Goal: Task Accomplishment & Management: Complete application form

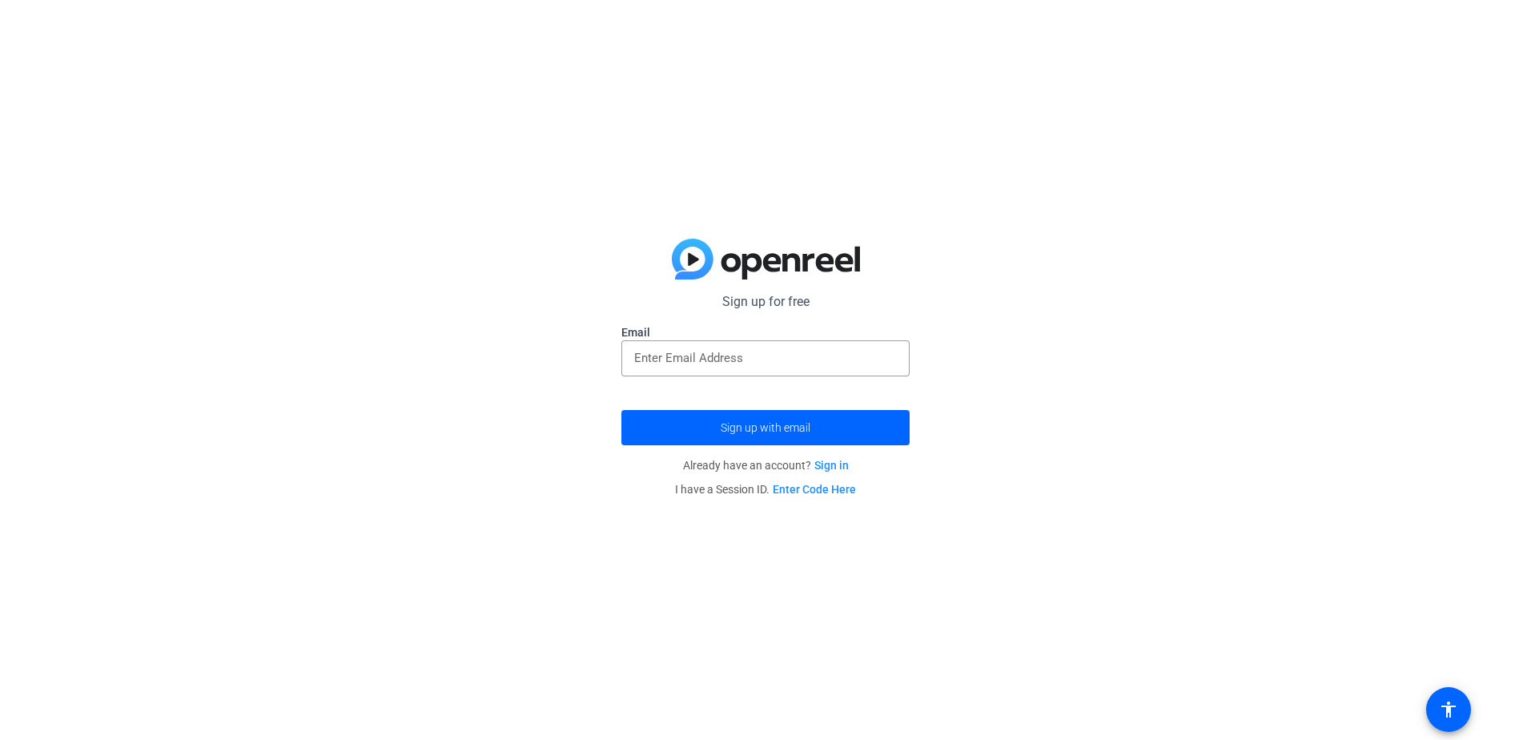
click at [1164, 307] on div "Sign up for free Email Sign up with email Already have an account? Sign in I ha…" at bounding box center [765, 370] width 1531 height 740
click at [839, 489] on link "Enter Code Here" at bounding box center [814, 489] width 83 height 13
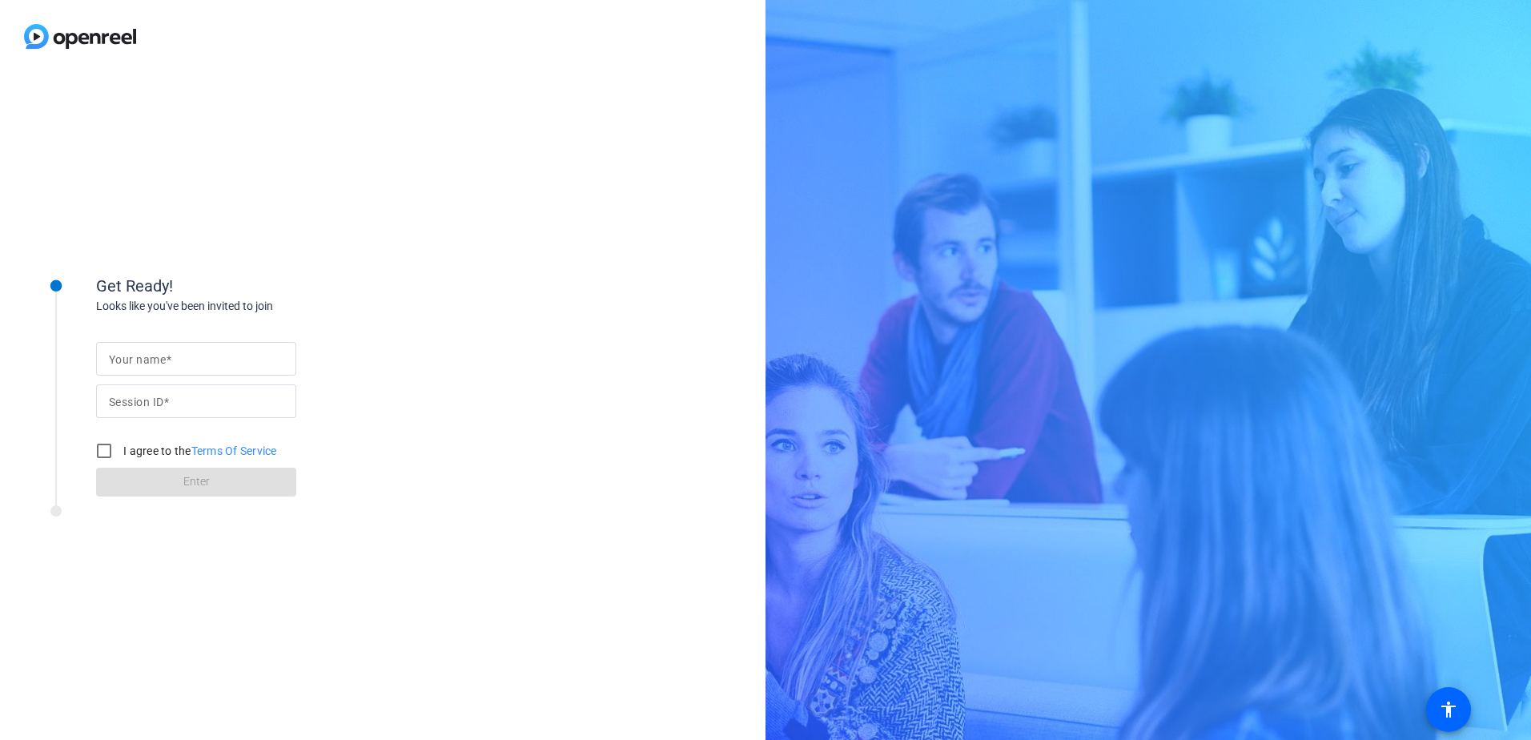
click at [1094, 324] on div "Get Ready! Looks like you've been invited to join Your name Session ID I agree …" at bounding box center [765, 370] width 1531 height 740
